Goal: Register for event/course

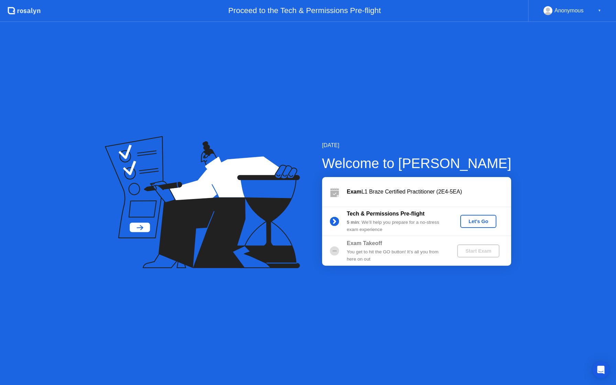
click at [481, 220] on div "Let's Go" at bounding box center [478, 221] width 31 height 5
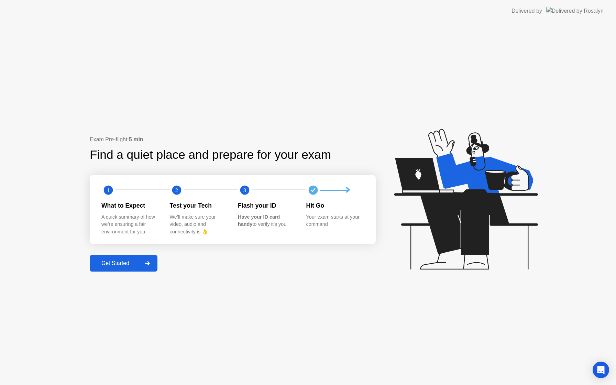
click at [113, 260] on div "Get Started" at bounding box center [115, 263] width 47 height 6
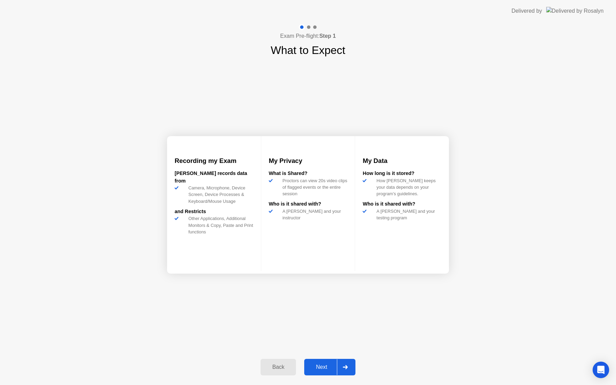
click at [328, 368] on div "Next" at bounding box center [321, 367] width 31 height 6
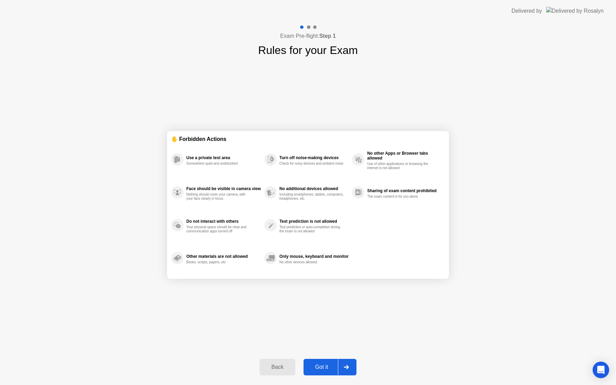
click at [328, 368] on div "Got it" at bounding box center [322, 367] width 32 height 6
select select "**********"
select select "*******"
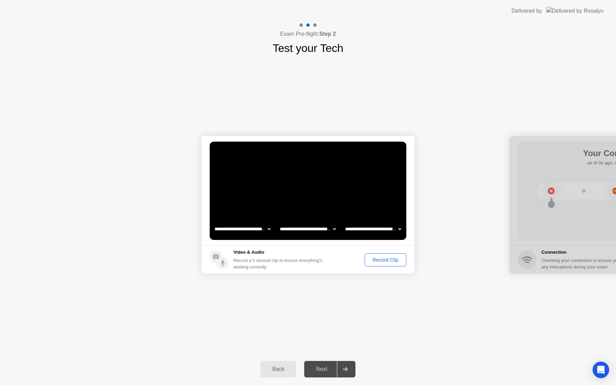
click at [384, 260] on div "Record Clip" at bounding box center [385, 259] width 37 height 5
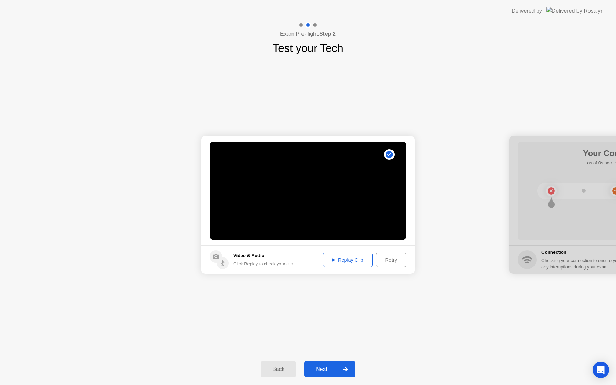
click at [359, 261] on div "Replay Clip" at bounding box center [347, 259] width 45 height 5
click at [323, 367] on div "Next" at bounding box center [321, 369] width 31 height 6
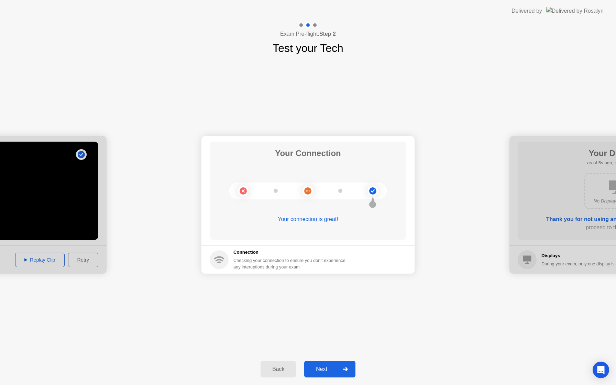
click at [318, 369] on div "Next" at bounding box center [321, 369] width 31 height 6
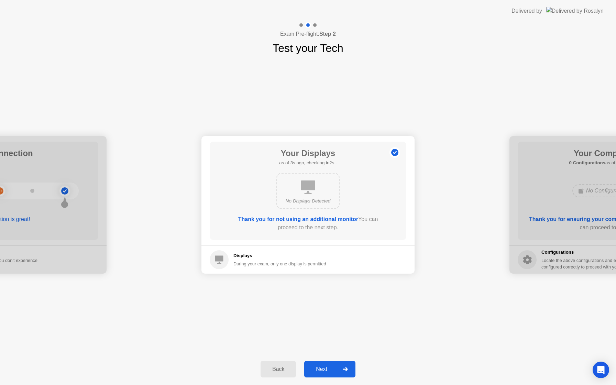
click at [324, 370] on div "Next" at bounding box center [321, 369] width 31 height 6
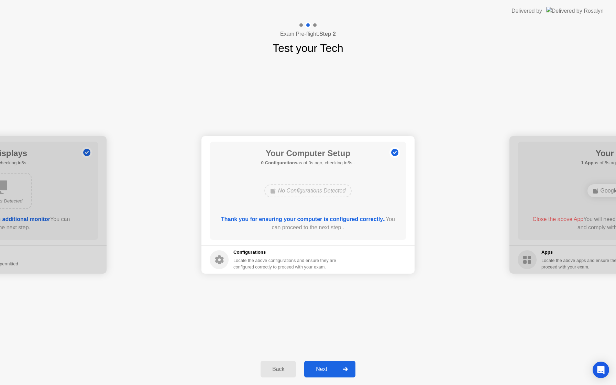
click at [324, 370] on div "Next" at bounding box center [321, 369] width 31 height 6
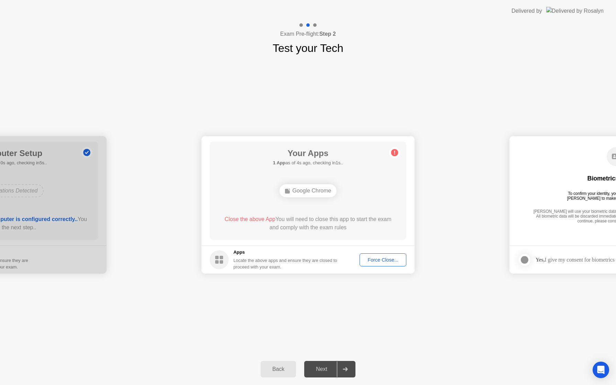
click at [305, 188] on div "Google Chrome" at bounding box center [307, 190] width 57 height 13
click at [379, 258] on div "Force Close..." at bounding box center [383, 259] width 42 height 5
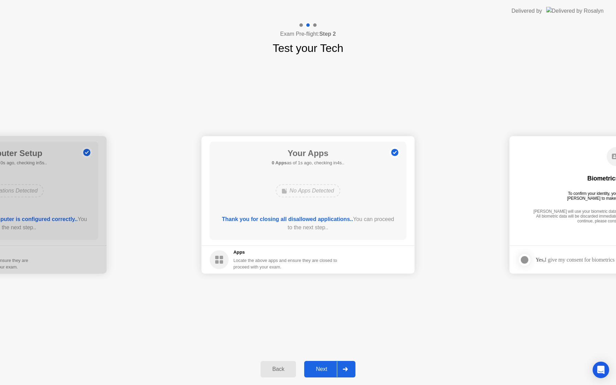
click at [321, 372] on div "Next" at bounding box center [321, 369] width 31 height 6
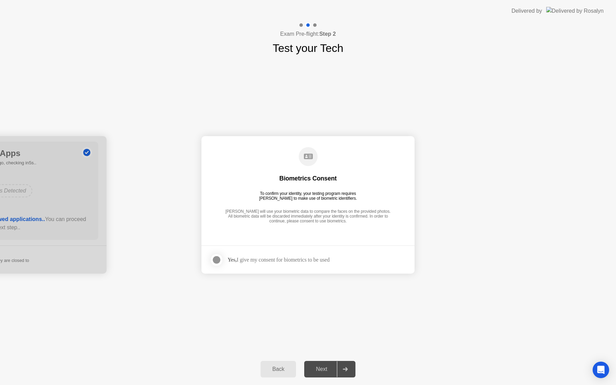
click at [301, 259] on div "Yes, I give my consent for biometrics to be used" at bounding box center [279, 259] width 102 height 7
click at [214, 259] on div at bounding box center [216, 260] width 8 height 8
click at [326, 367] on div "Next" at bounding box center [321, 369] width 31 height 6
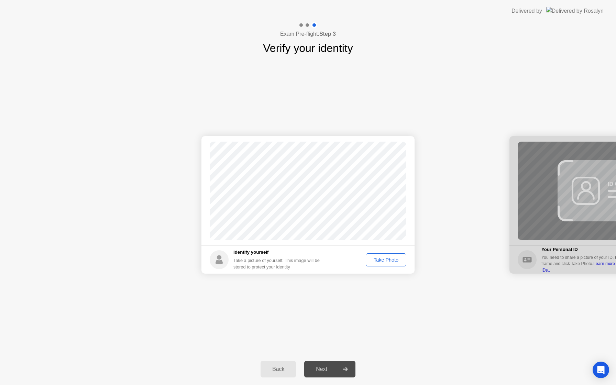
click at [381, 259] on div "Take Photo" at bounding box center [386, 259] width 36 height 5
click at [320, 369] on div "Next" at bounding box center [321, 369] width 31 height 6
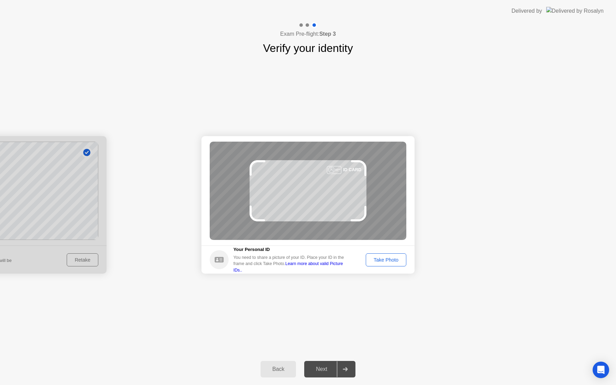
click at [386, 259] on div "Take Photo" at bounding box center [386, 259] width 36 height 5
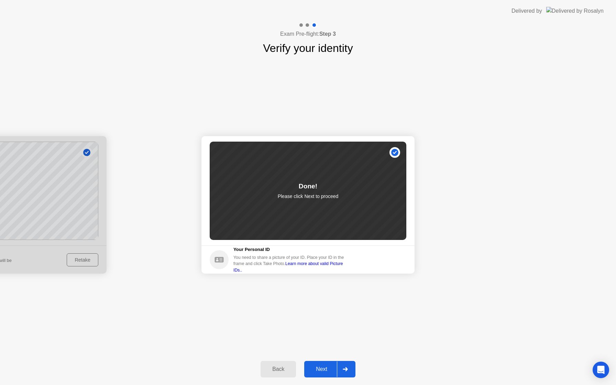
click at [330, 368] on div "Next" at bounding box center [321, 369] width 31 height 6
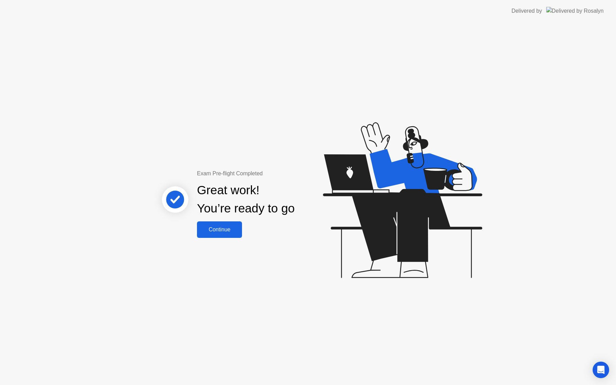
click at [225, 227] on div "Continue" at bounding box center [219, 229] width 41 height 6
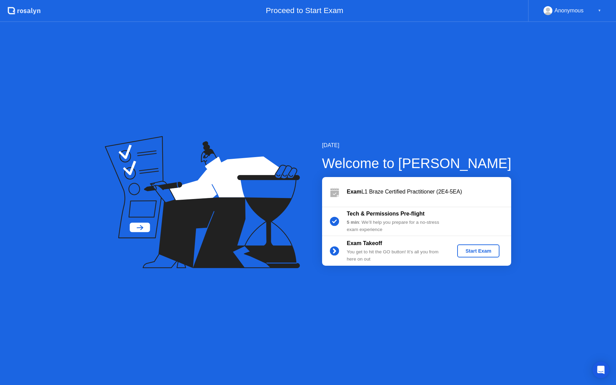
click at [489, 251] on div "Start Exam" at bounding box center [478, 250] width 37 height 5
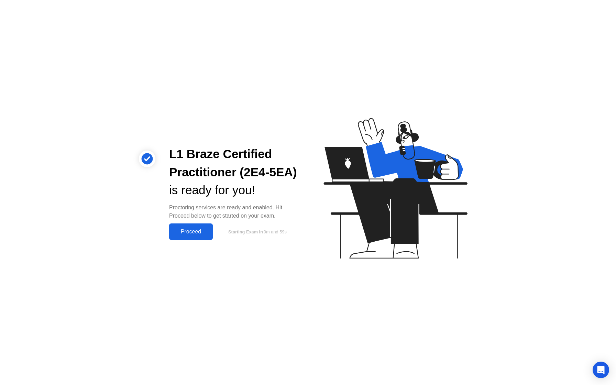
click at [189, 233] on div "Proceed" at bounding box center [191, 232] width 40 height 6
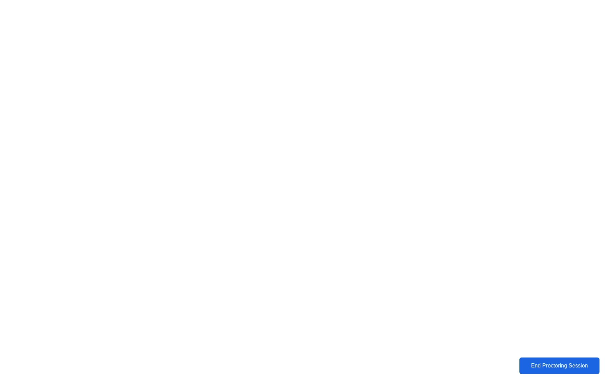
click at [572, 366] on div "End Proctoring Session" at bounding box center [559, 366] width 76 height 6
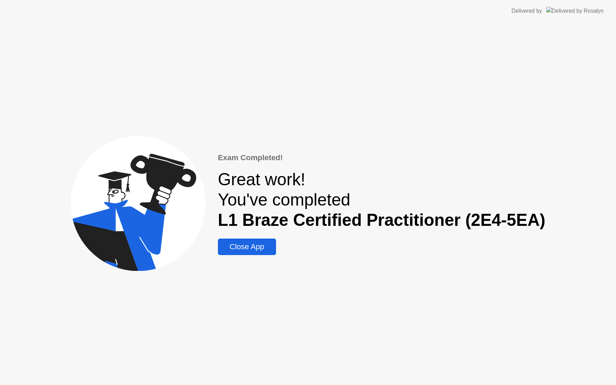
click at [250, 242] on div "Close App" at bounding box center [247, 246] width 54 height 9
